Goal: Transaction & Acquisition: Purchase product/service

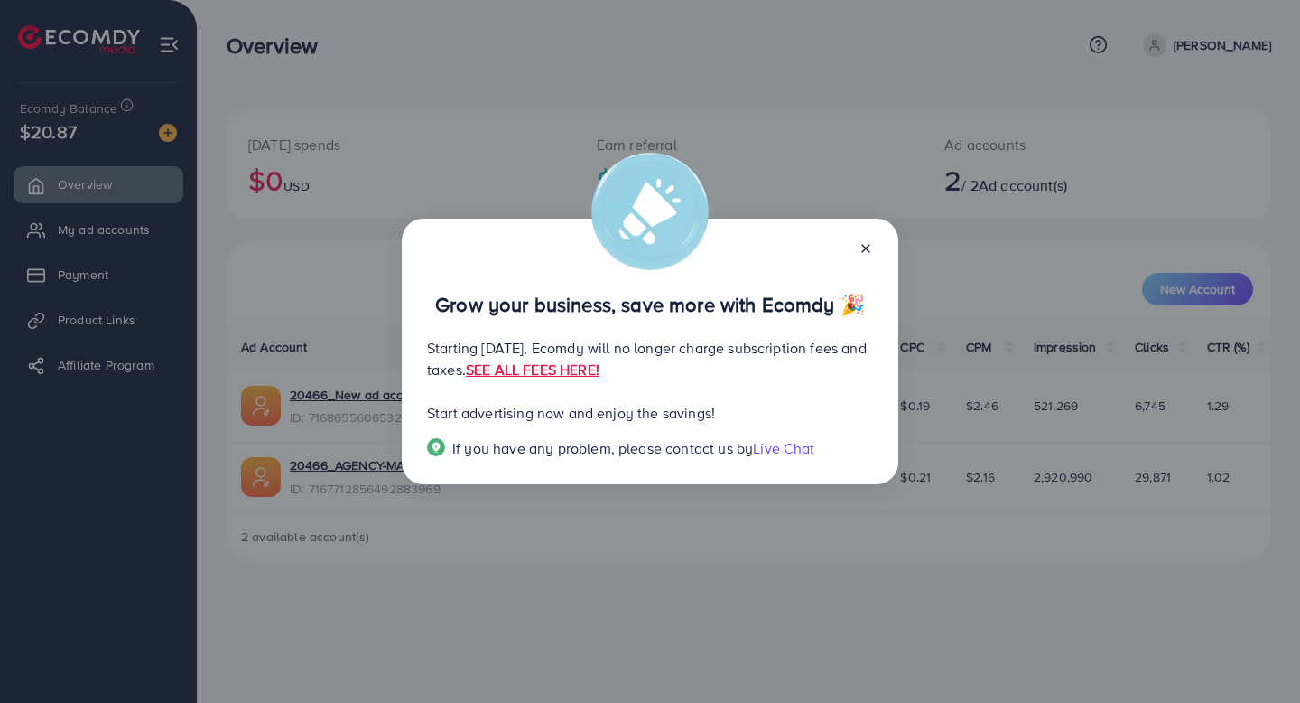
click at [861, 249] on icon at bounding box center [866, 248] width 14 height 14
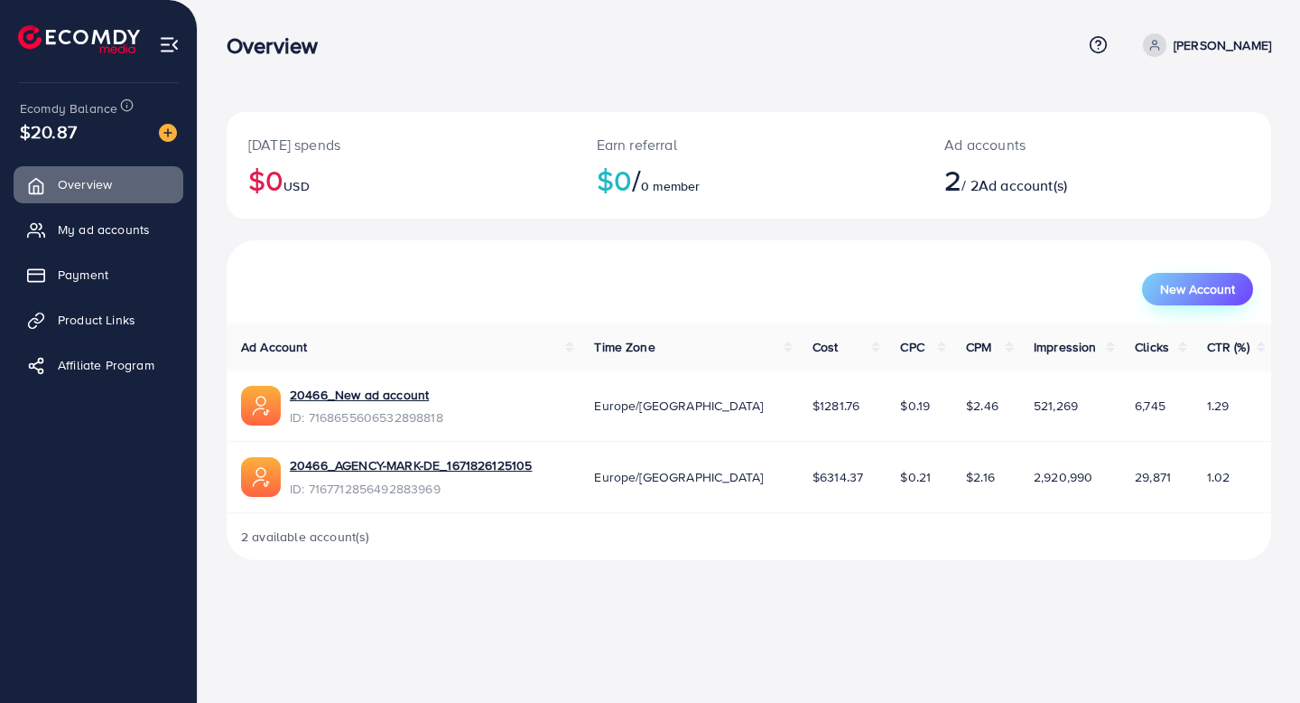
click at [1171, 289] on span "New Account" at bounding box center [1197, 289] width 75 height 13
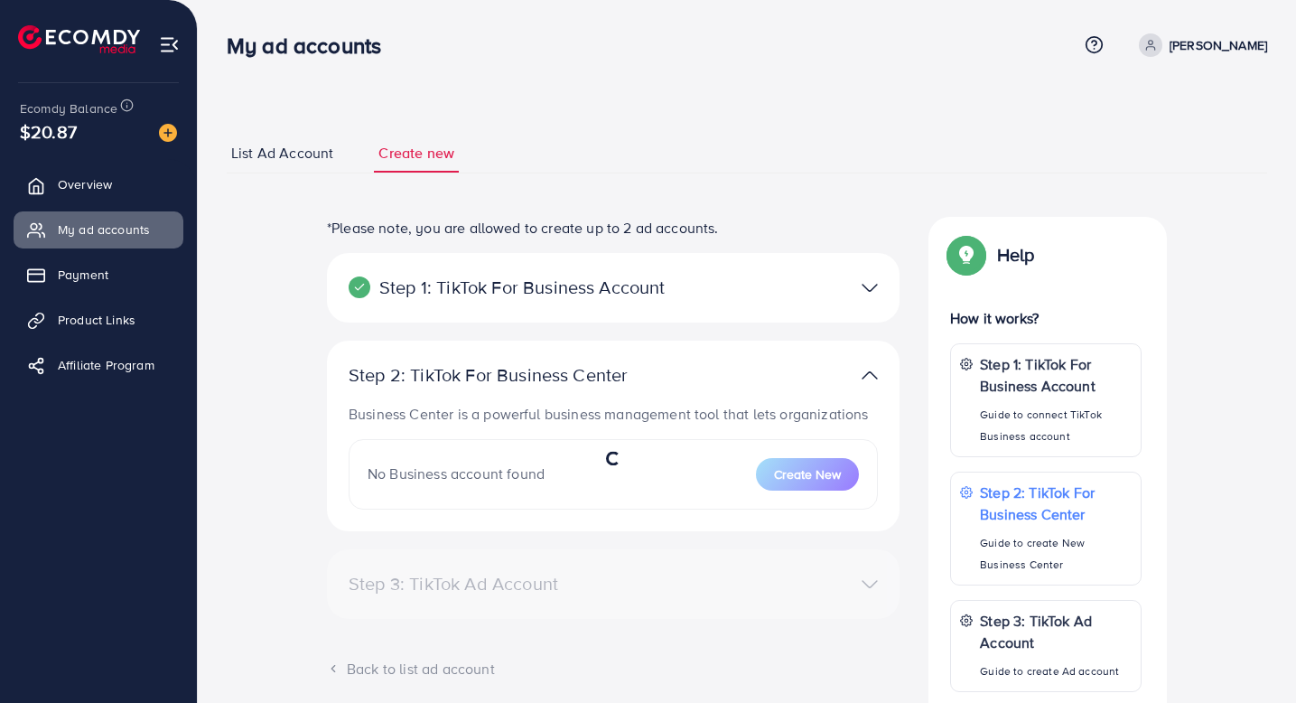
select select
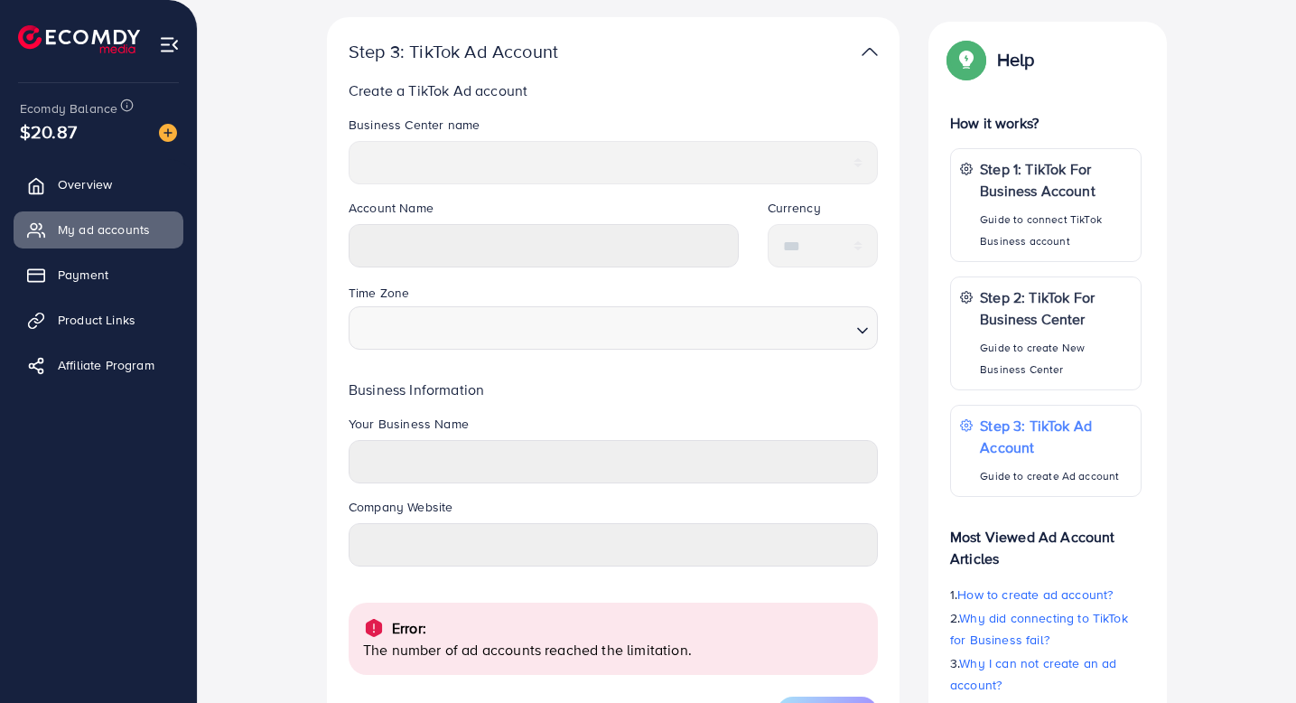
scroll to position [408, 0]
click at [103, 193] on span "Overview" at bounding box center [89, 184] width 54 height 18
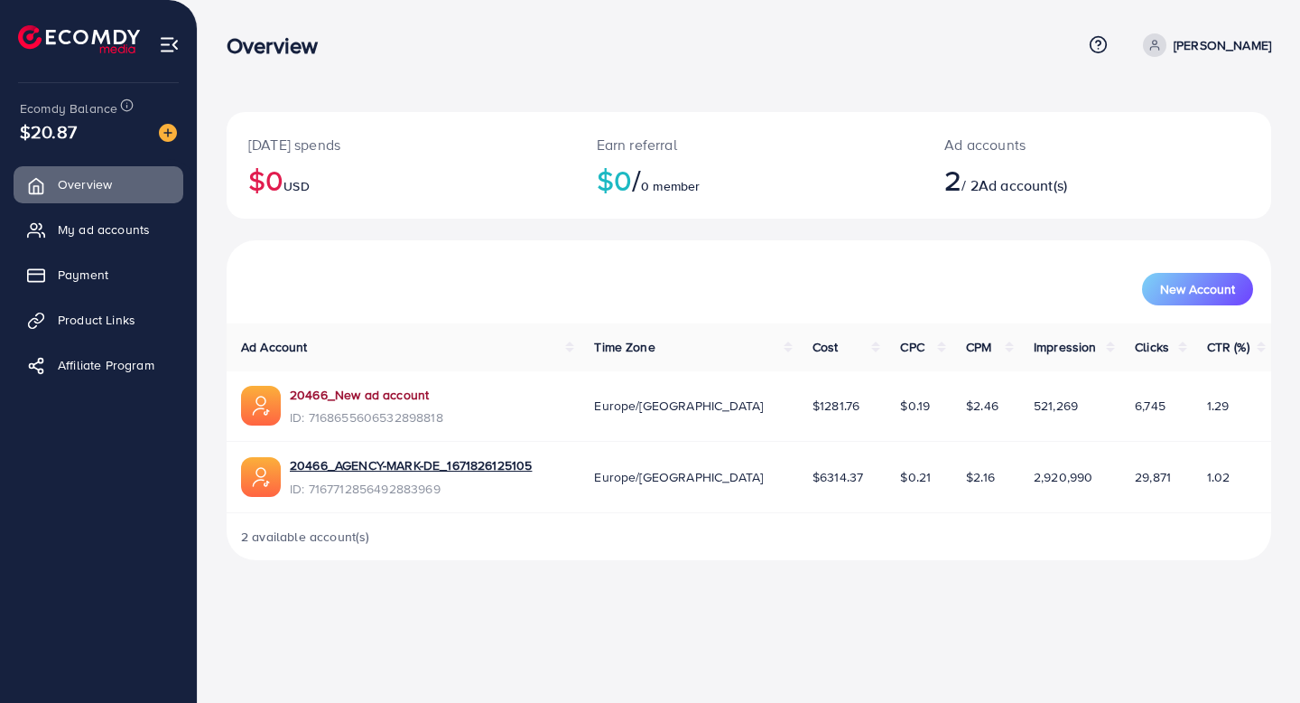
click at [376, 393] on link "20466_New ad account" at bounding box center [359, 395] width 139 height 18
click at [106, 272] on span "Payment" at bounding box center [87, 274] width 51 height 18
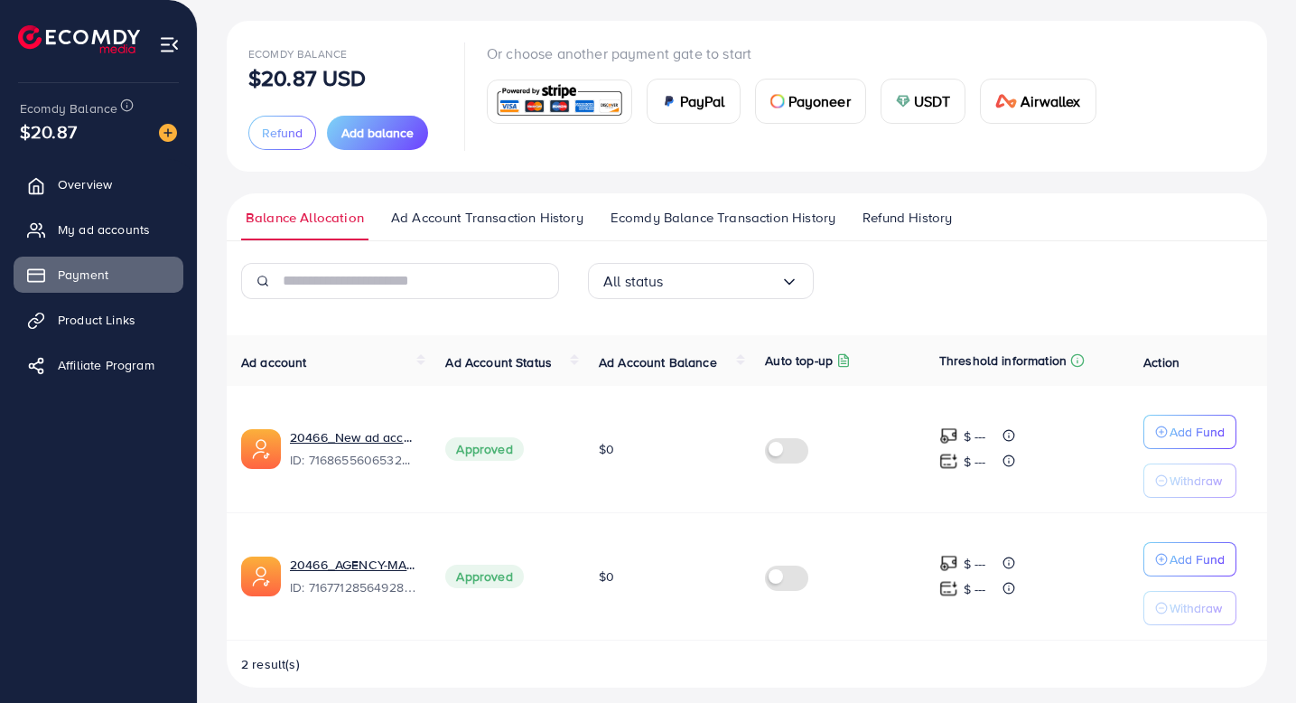
scroll to position [94, 0]
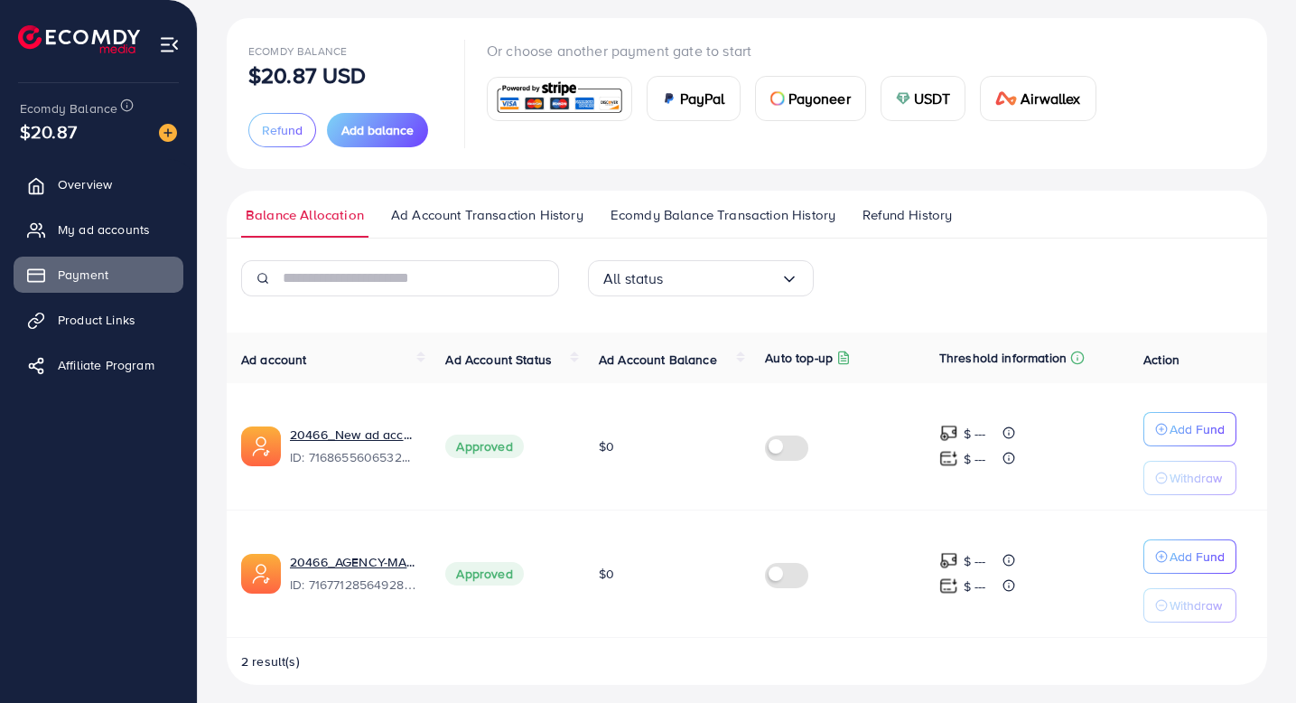
click at [582, 107] on img at bounding box center [559, 98] width 133 height 39
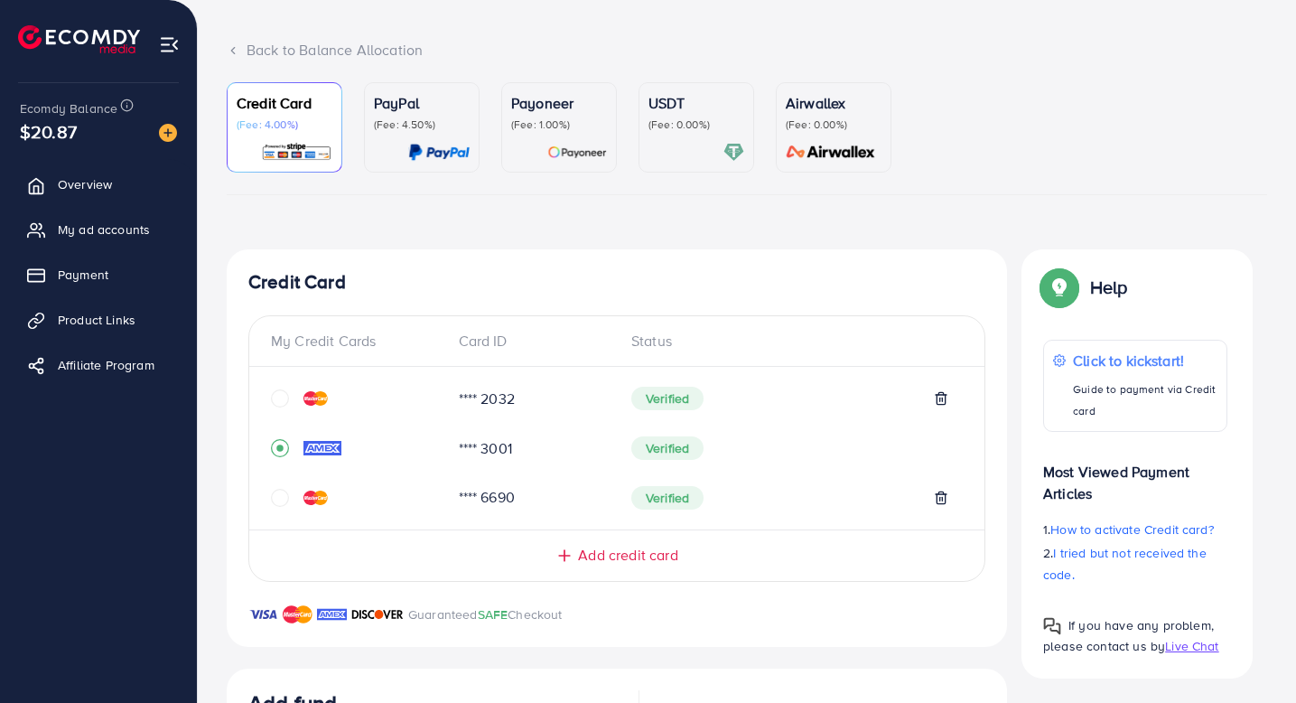
scroll to position [485, 0]
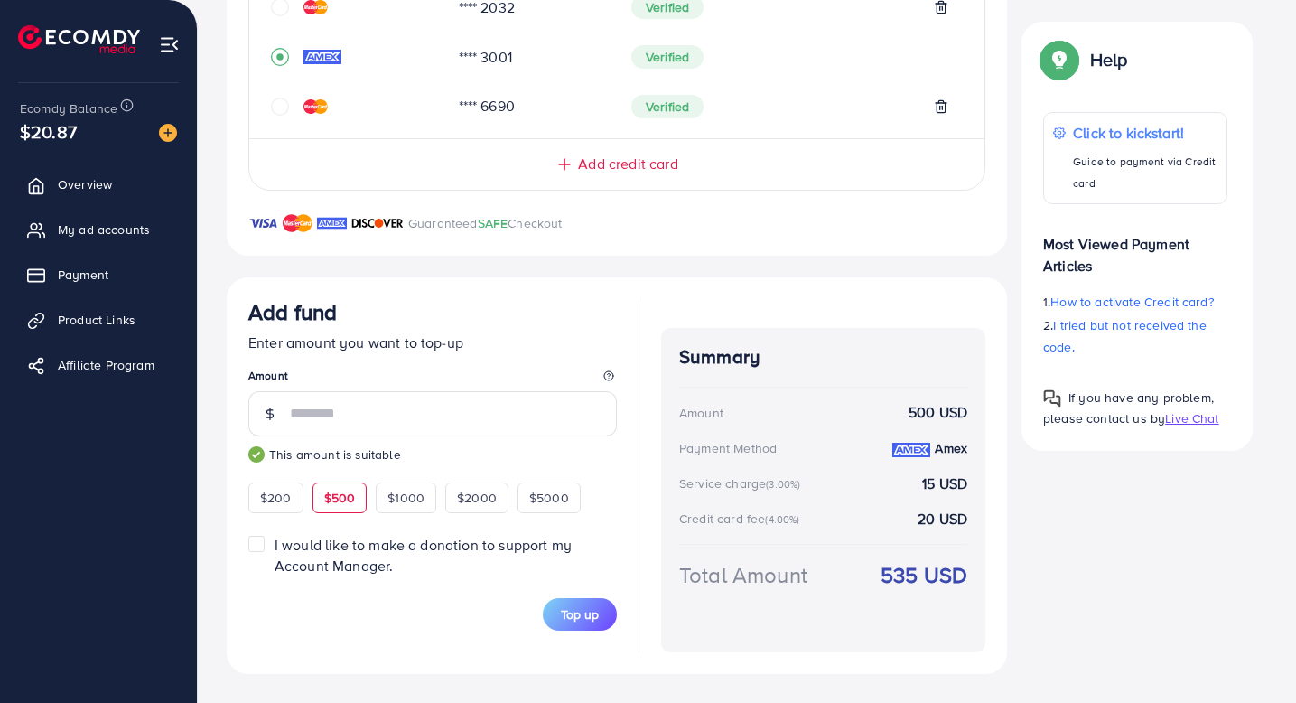
click at [275, 547] on label "I would like to make a donation to support my Account Manager." at bounding box center [446, 556] width 342 height 42
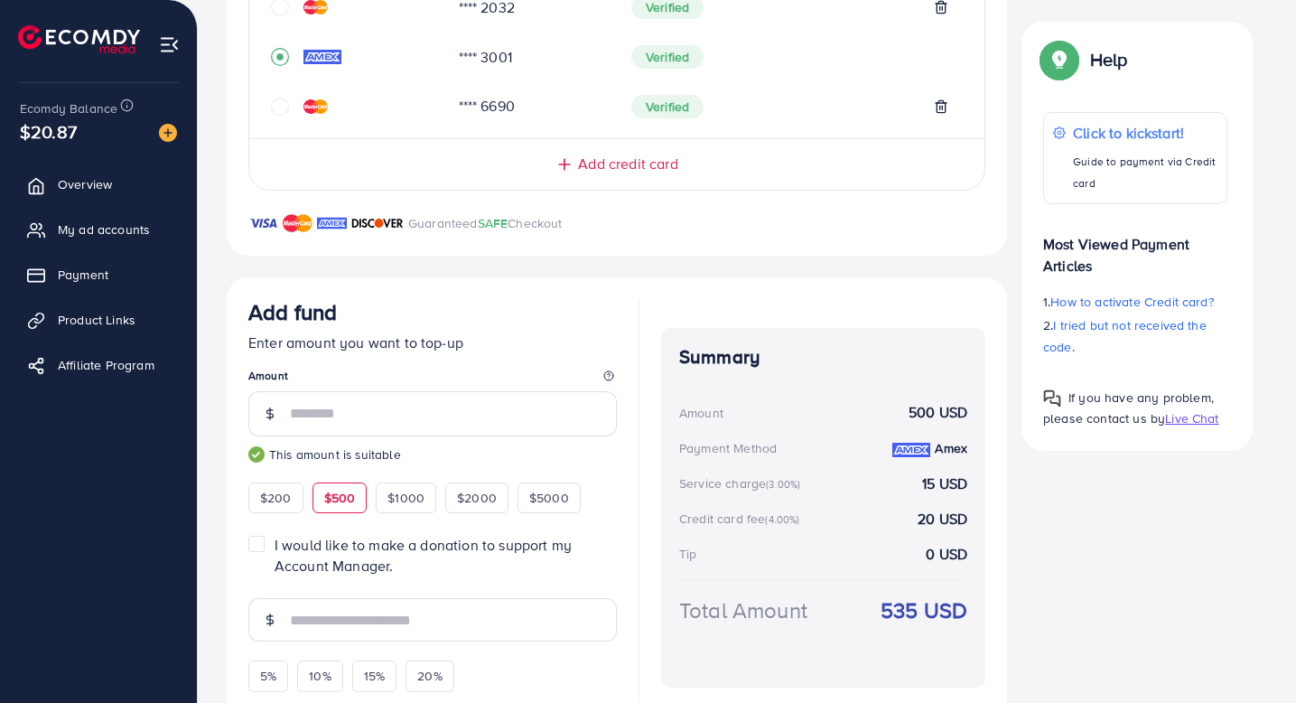
click at [275, 544] on label "I would like to make a donation to support my Account Manager." at bounding box center [446, 556] width 342 height 42
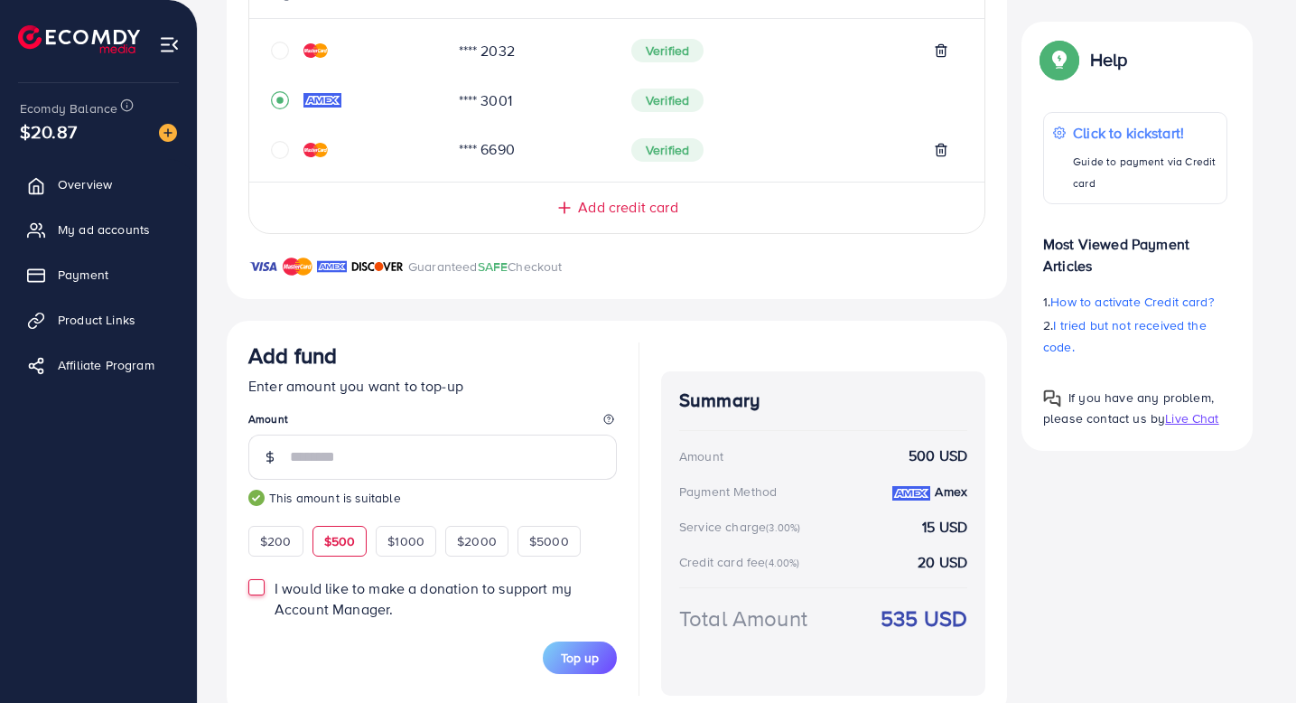
scroll to position [446, 0]
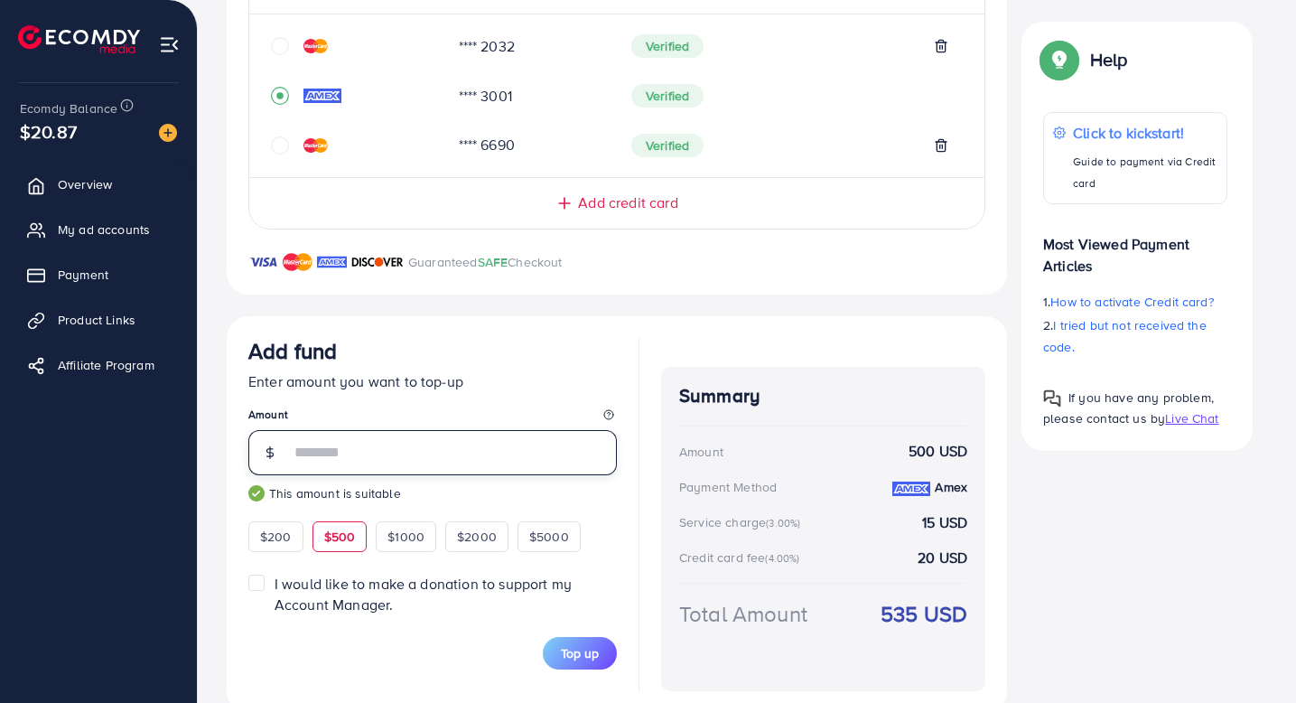
click at [450, 452] on input "***" at bounding box center [453, 452] width 327 height 45
type input "*****"
click at [341, 666] on div "Top up" at bounding box center [432, 653] width 368 height 33
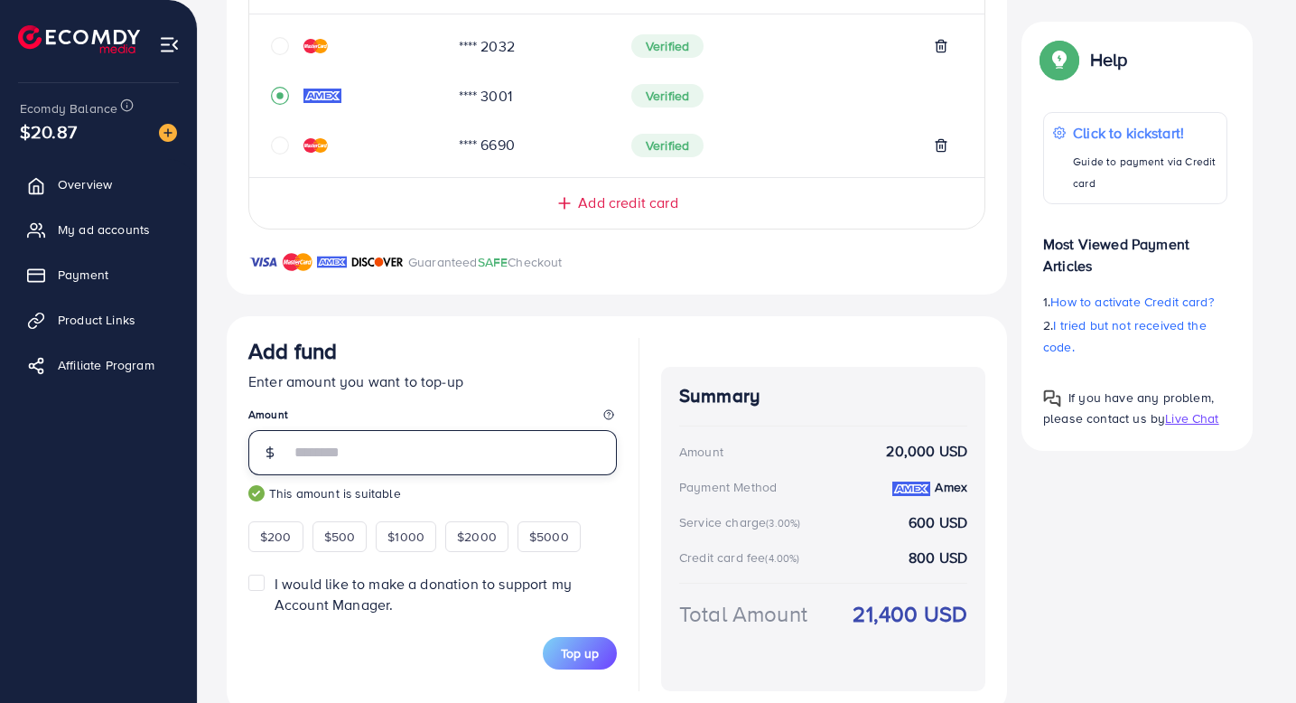
click at [352, 465] on input "*****" at bounding box center [453, 452] width 327 height 45
click at [278, 48] on icon "circle" at bounding box center [280, 46] width 18 height 18
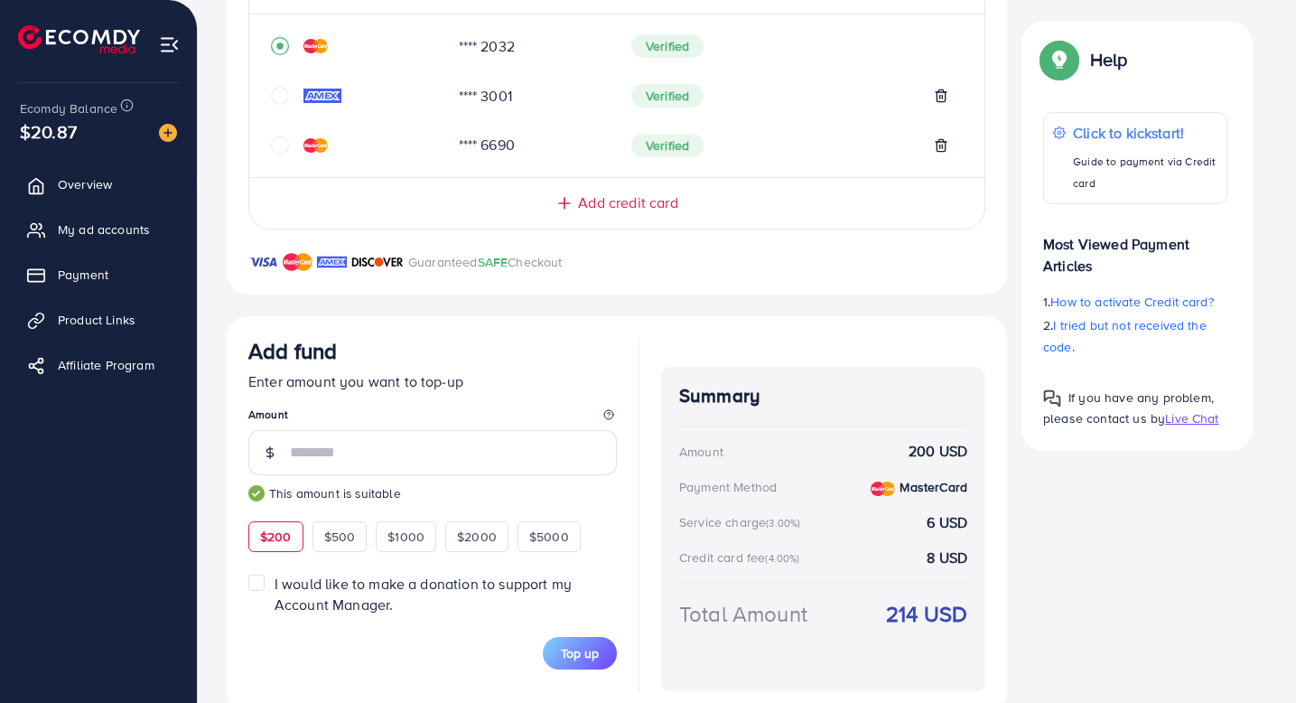
type input "*"
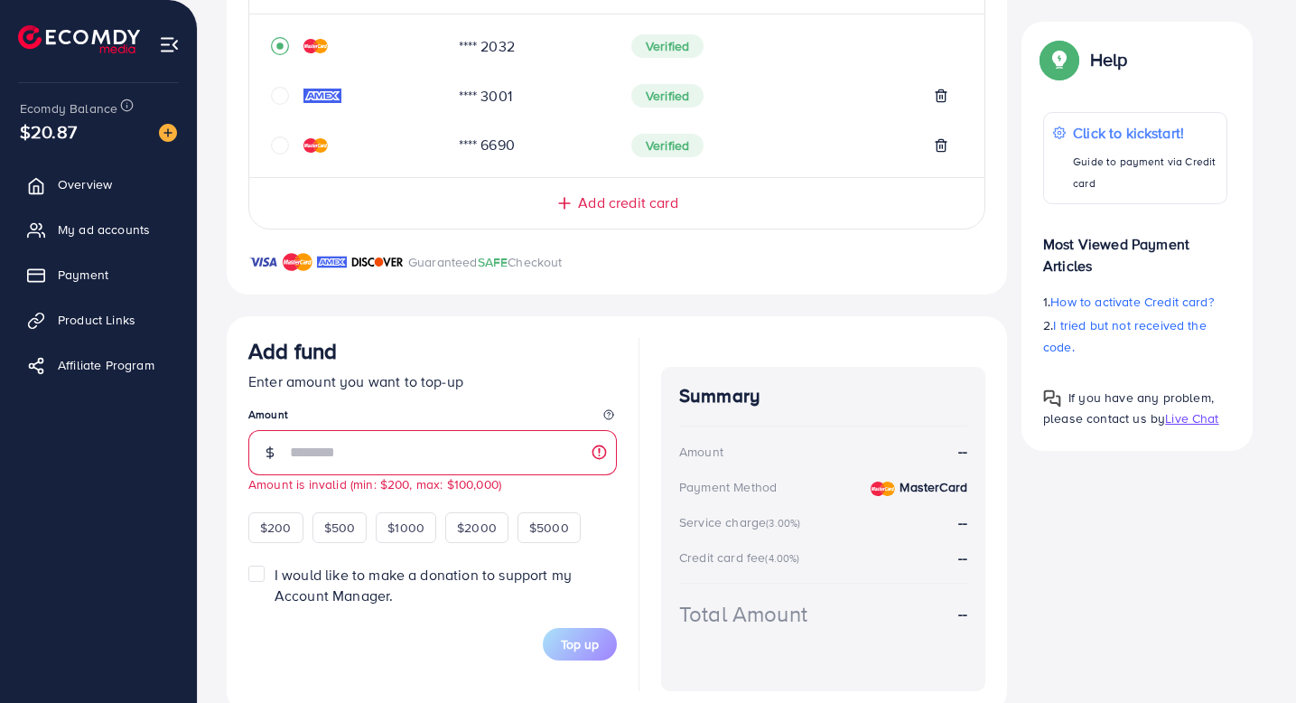
type input "*"
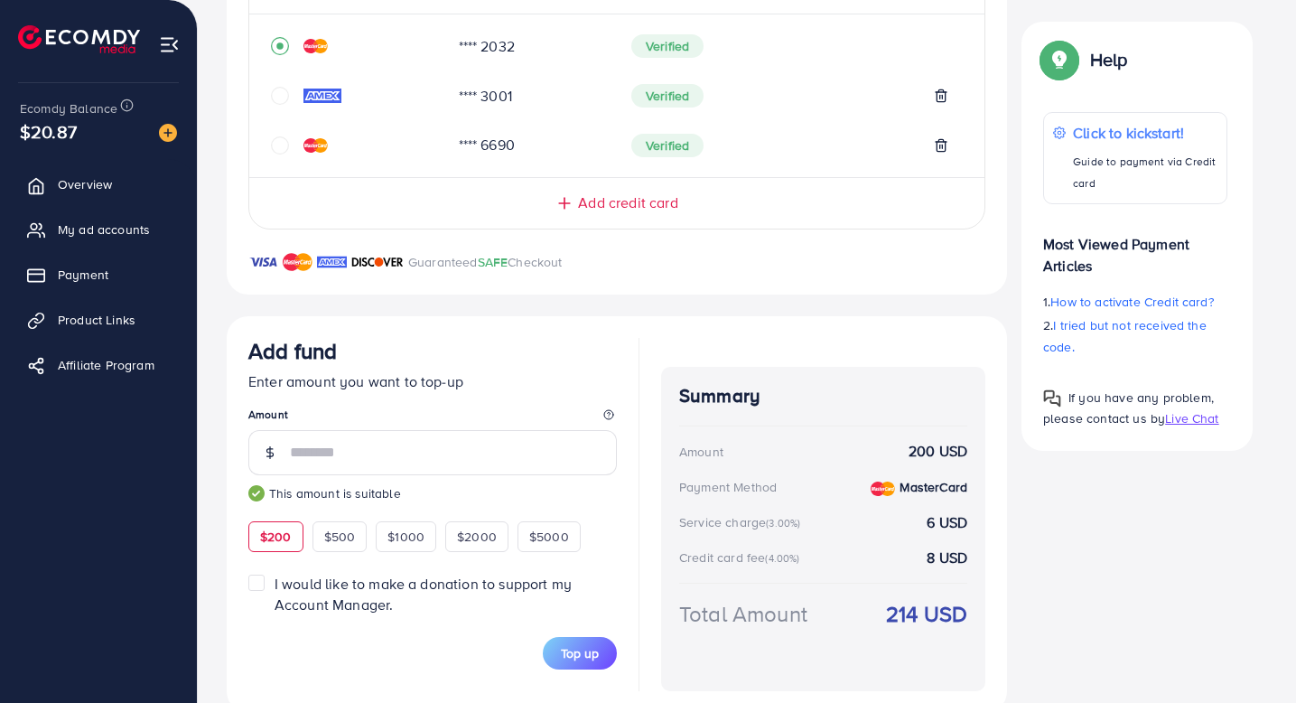
type input "*"
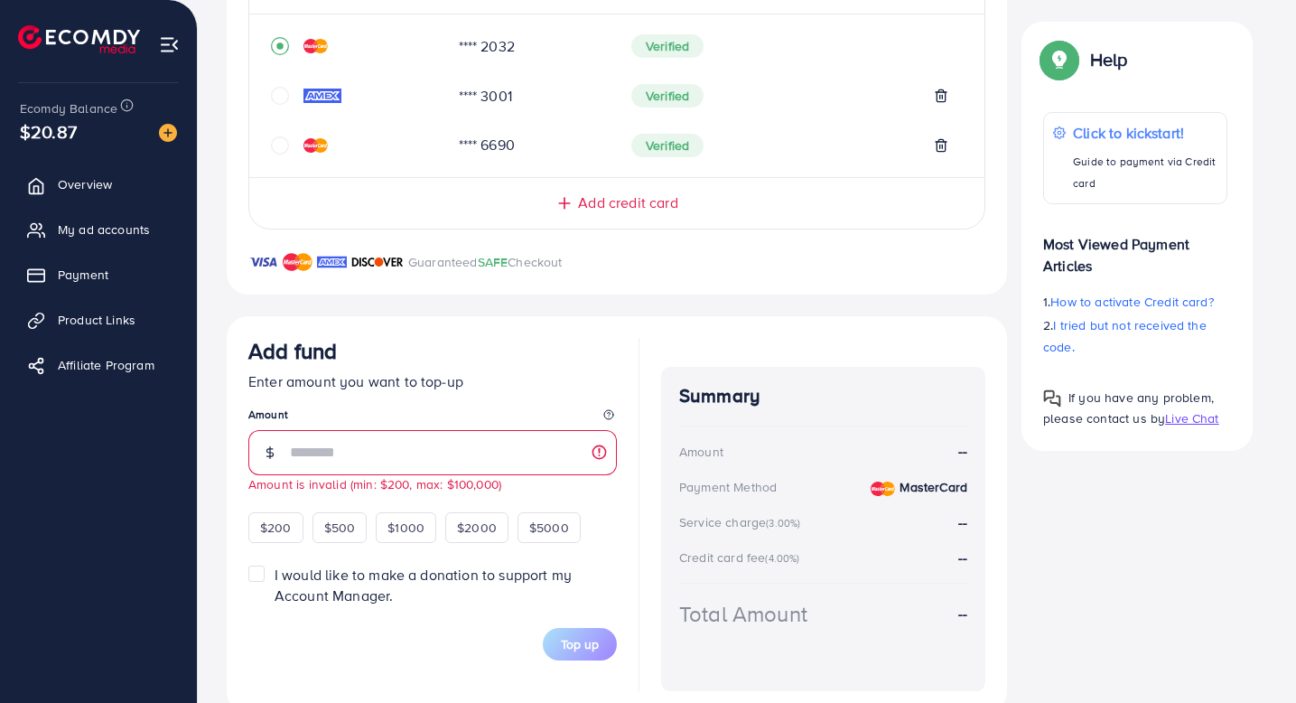
type input "*"
